Goal: Task Accomplishment & Management: Manage account settings

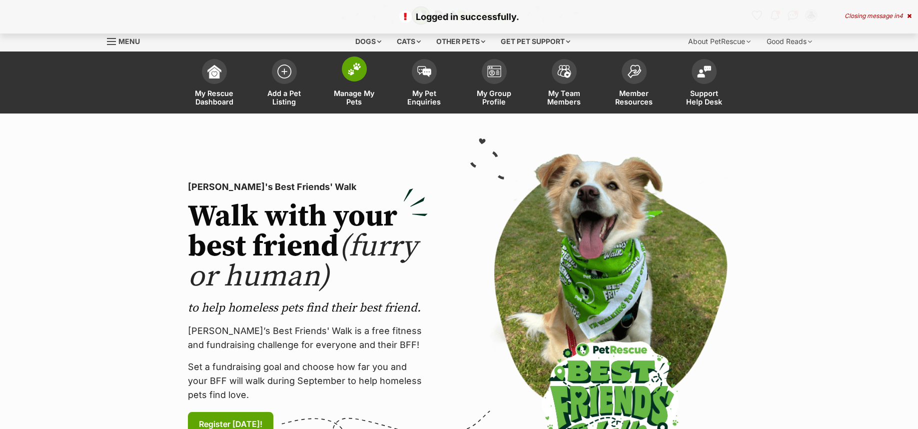
click at [361, 78] on span at bounding box center [354, 68] width 25 height 25
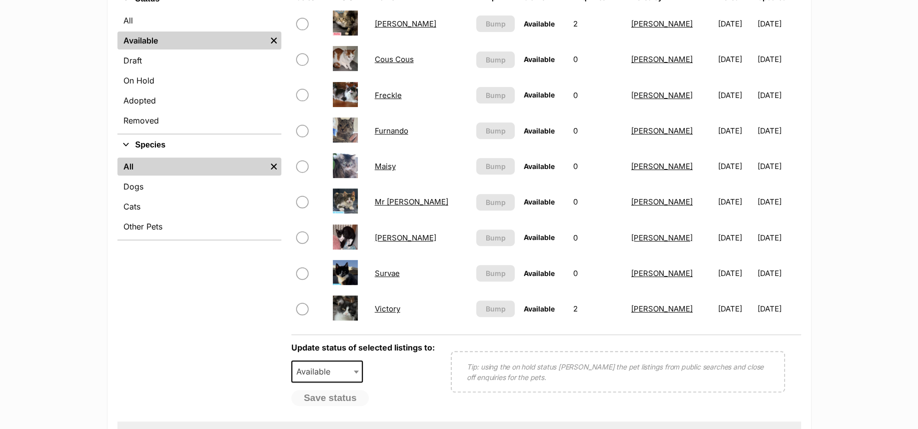
scroll to position [384, 0]
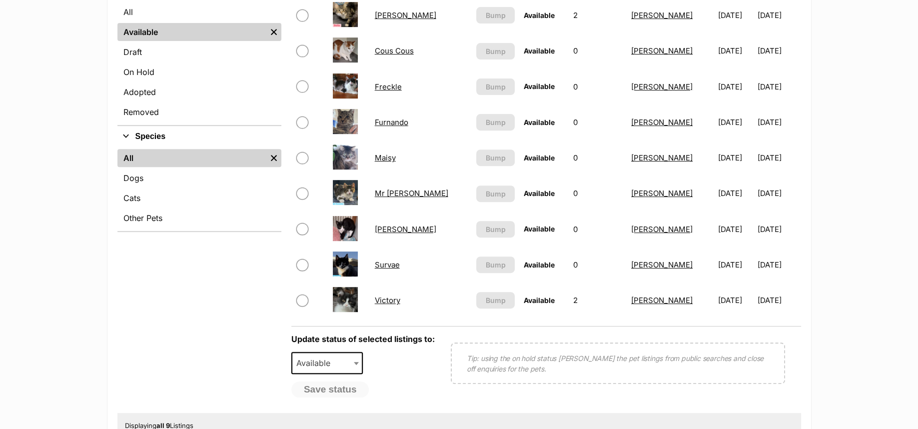
click at [302, 263] on input "checkbox" at bounding box center [302, 265] width 12 height 12
checkbox input "true"
click at [302, 191] on input "checkbox" at bounding box center [302, 193] width 12 height 12
checkbox input "true"
click at [301, 120] on input "checkbox" at bounding box center [302, 122] width 12 height 12
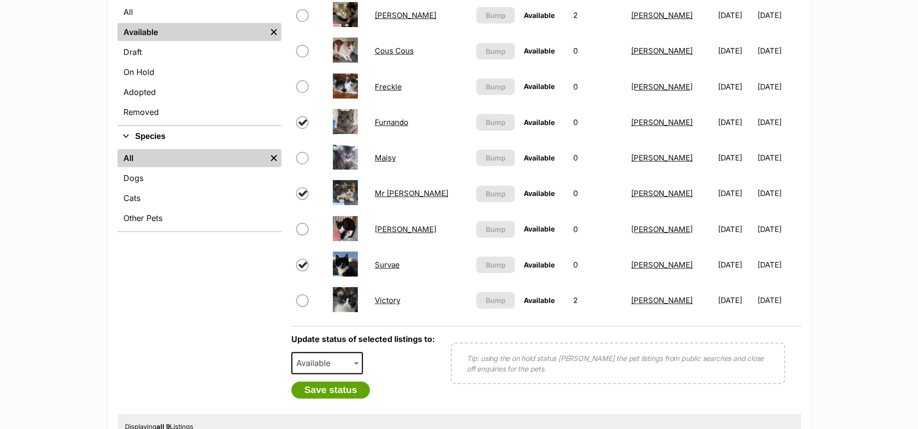
checkbox input "true"
click at [358, 363] on b at bounding box center [356, 363] width 5 height 3
select select "rehomed"
click at [333, 392] on button "Save status" at bounding box center [330, 389] width 79 height 17
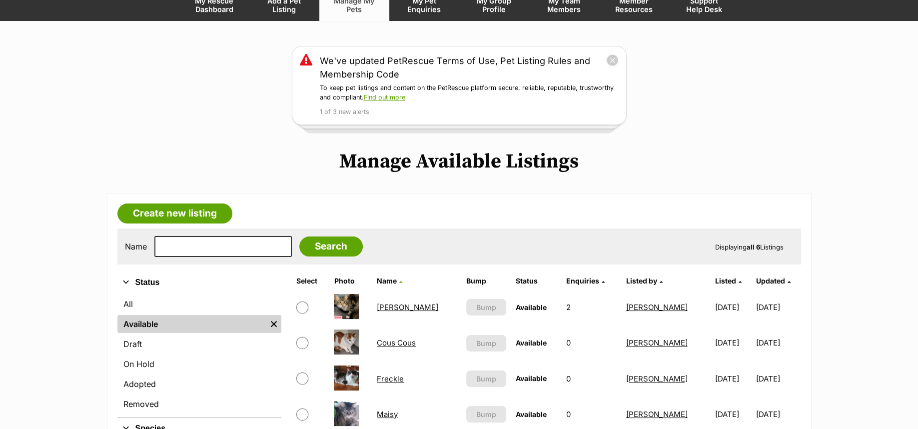
scroll to position [0, 0]
